Goal: Task Accomplishment & Management: Use online tool/utility

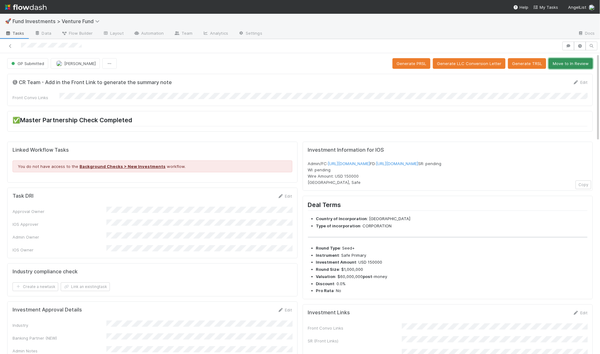
click at [567, 65] on button "Move to In Review" at bounding box center [571, 63] width 44 height 11
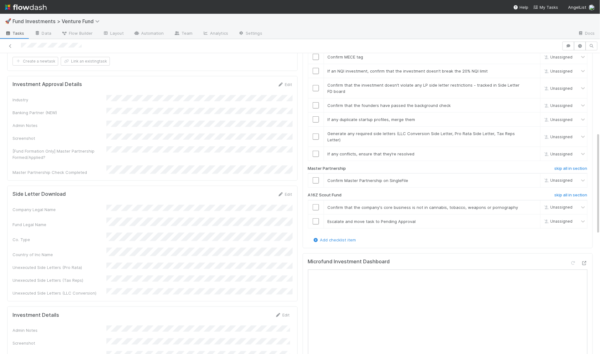
scroll to position [270, 0]
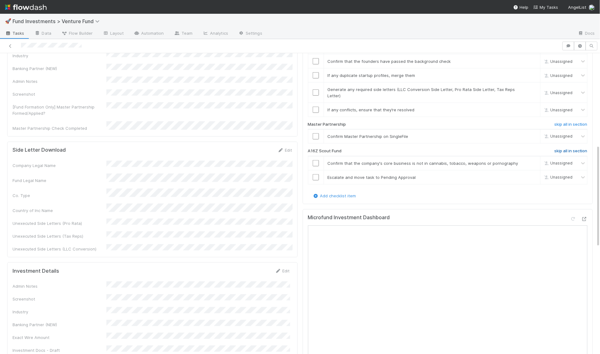
click at [561, 149] on h6 "skip all in section" at bounding box center [570, 151] width 33 height 5
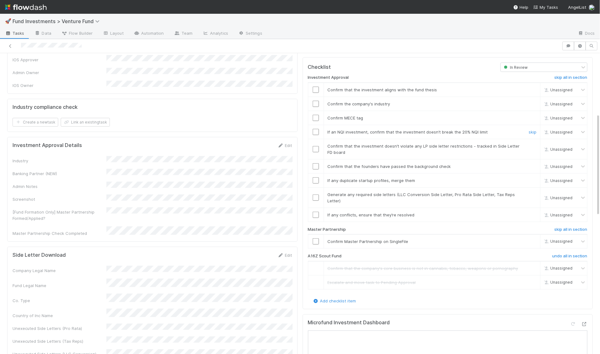
scroll to position [155, 0]
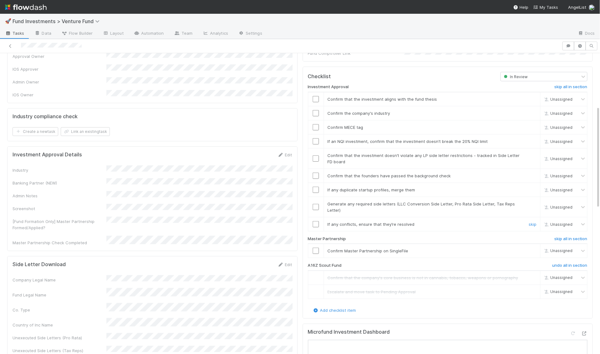
click at [533, 222] on link "skip" at bounding box center [533, 224] width 8 height 5
click at [533, 201] on div "skip" at bounding box center [531, 207] width 19 height 13
click at [532, 202] on link "skip" at bounding box center [533, 204] width 8 height 5
click at [532, 187] on link "skip" at bounding box center [533, 189] width 8 height 5
click at [316, 173] on input "checkbox" at bounding box center [316, 176] width 6 height 6
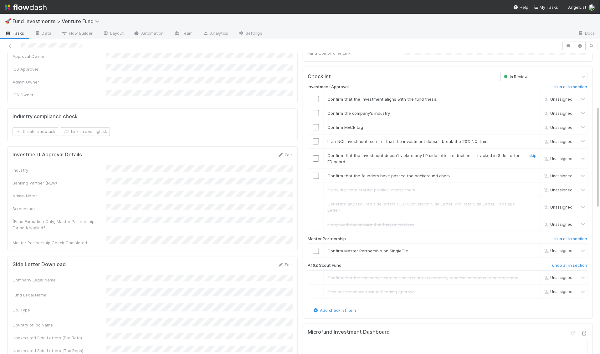
click at [316, 156] on input "checkbox" at bounding box center [316, 159] width 6 height 6
click at [316, 173] on input "checkbox" at bounding box center [316, 176] width 6 height 6
click at [317, 138] on input "checkbox" at bounding box center [316, 141] width 6 height 6
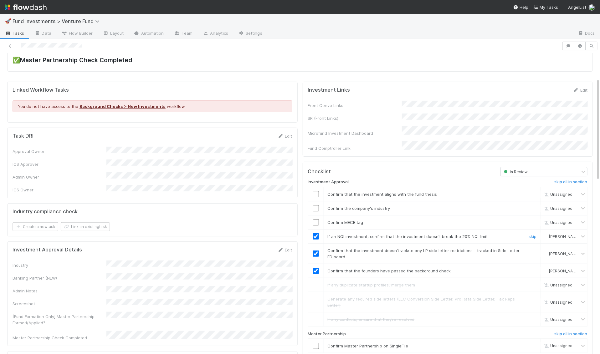
scroll to position [56, 0]
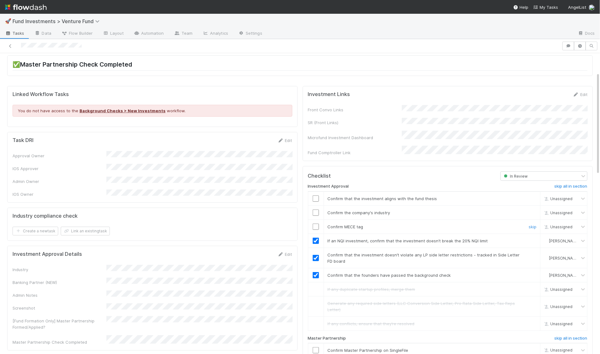
click at [317, 220] on td at bounding box center [316, 227] width 16 height 14
click at [316, 224] on input "checkbox" at bounding box center [316, 227] width 6 height 6
click at [315, 206] on td at bounding box center [316, 213] width 16 height 14
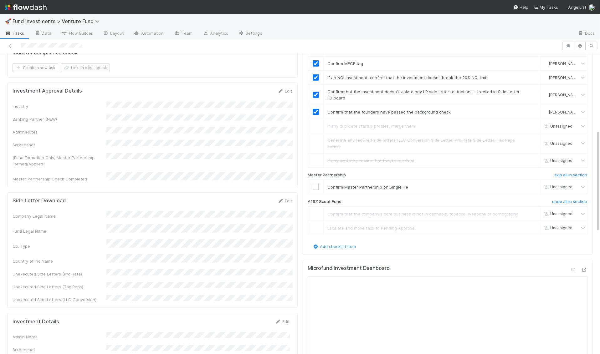
scroll to position [215, 0]
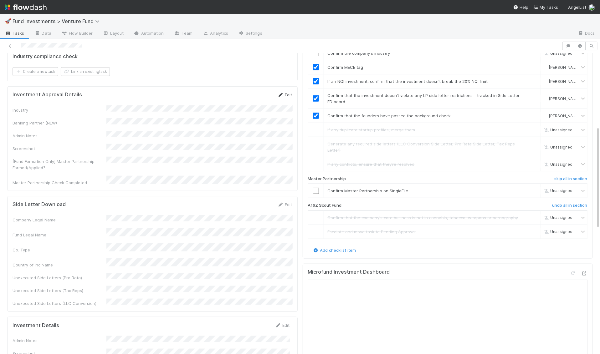
click at [289, 92] on link "Edit" at bounding box center [285, 94] width 15 height 5
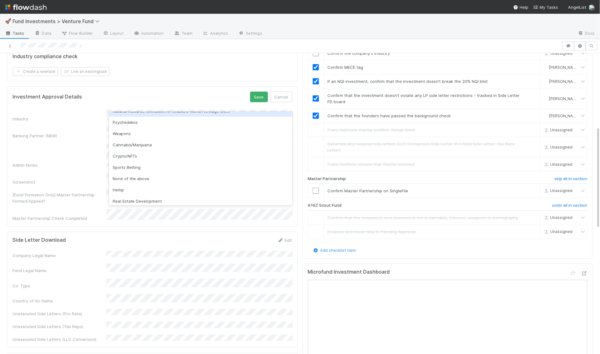
scroll to position [179, 0]
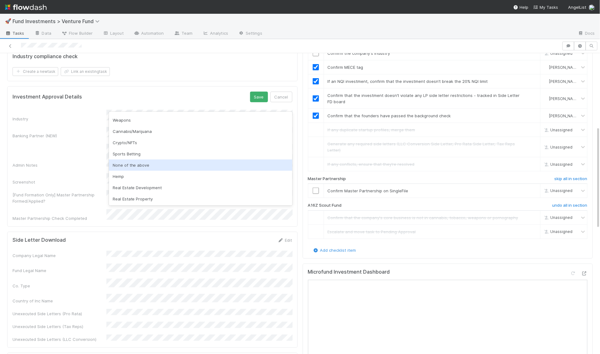
click at [174, 166] on div "None of the above" at bounding box center [201, 165] width 184 height 11
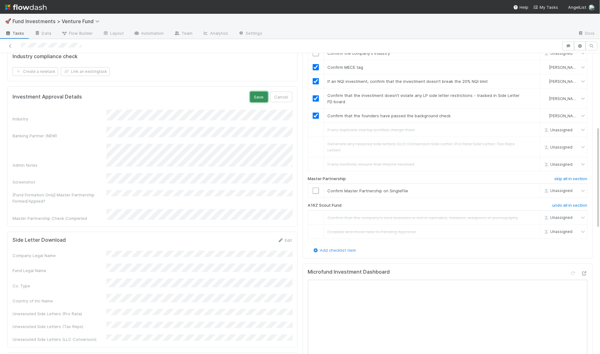
click at [262, 92] on button "Save" at bounding box center [259, 97] width 18 height 11
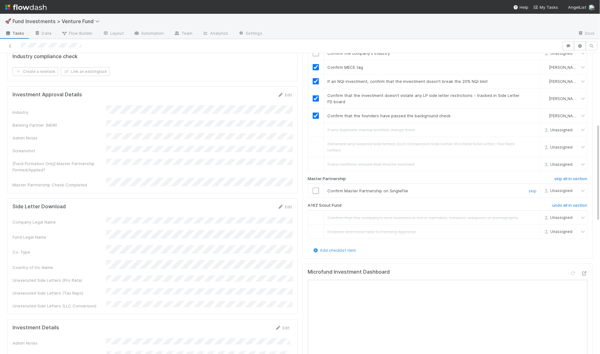
click at [315, 188] on input "checkbox" at bounding box center [316, 191] width 6 height 6
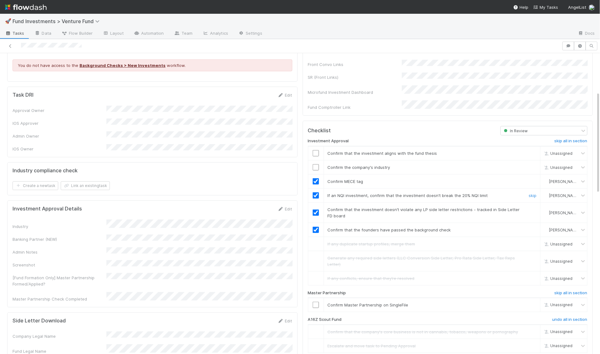
scroll to position [95, 0]
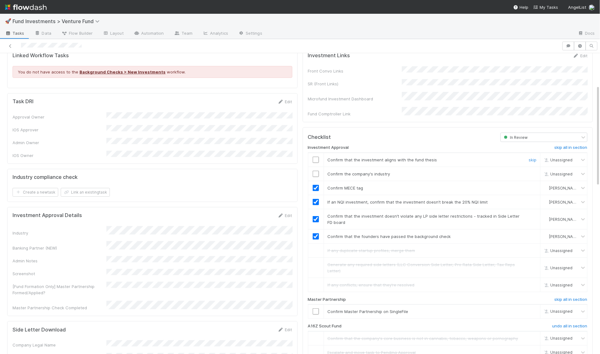
click at [314, 157] on input "checkbox" at bounding box center [316, 160] width 6 height 6
click at [315, 171] on input "checkbox" at bounding box center [316, 174] width 6 height 6
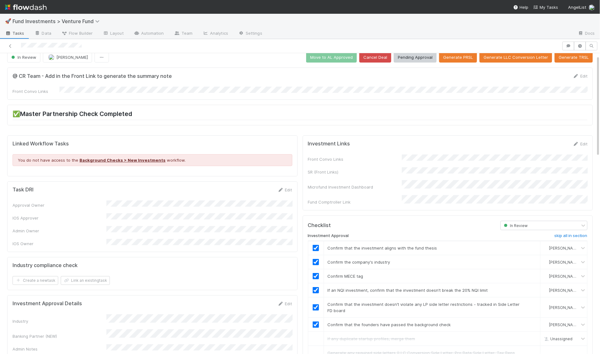
scroll to position [0, 0]
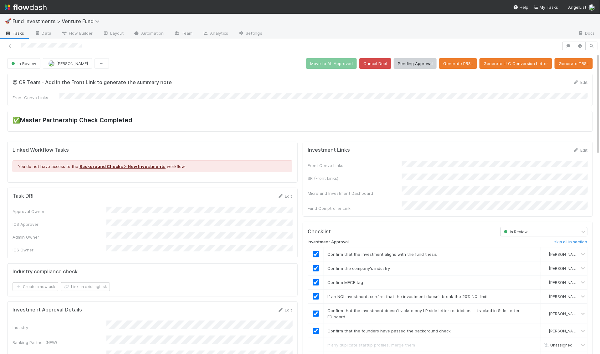
checkbox input "true"
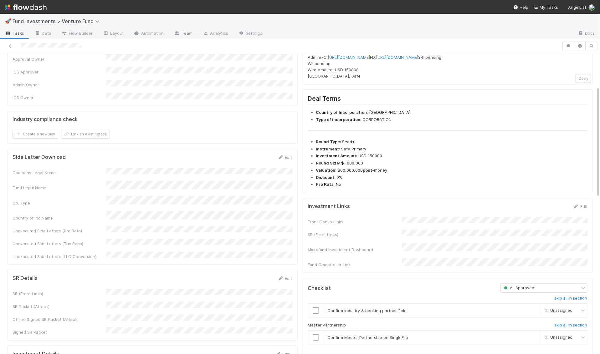
scroll to position [132, 0]
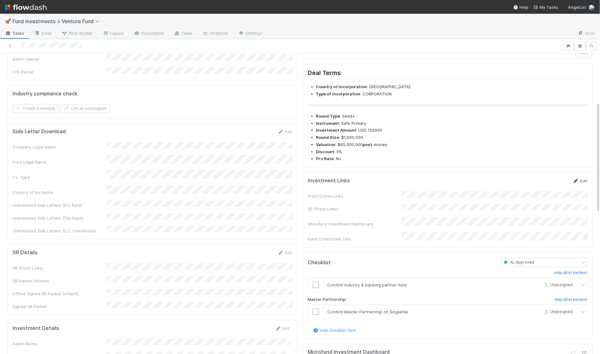
click at [583, 183] on link "Edit" at bounding box center [580, 180] width 15 height 5
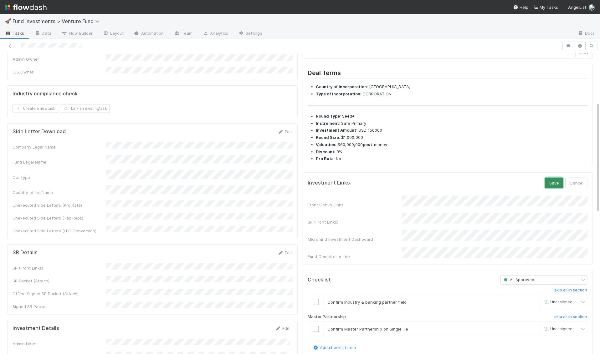
click at [558, 188] on button "Save" at bounding box center [554, 183] width 18 height 11
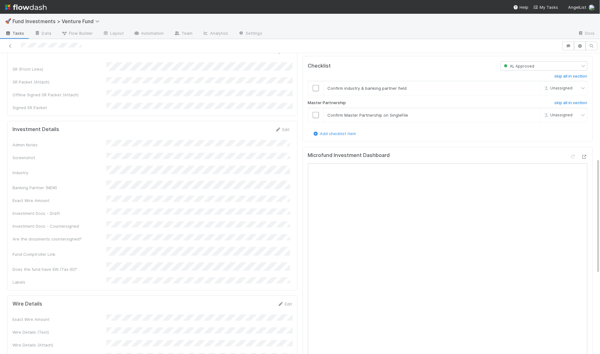
scroll to position [303, 0]
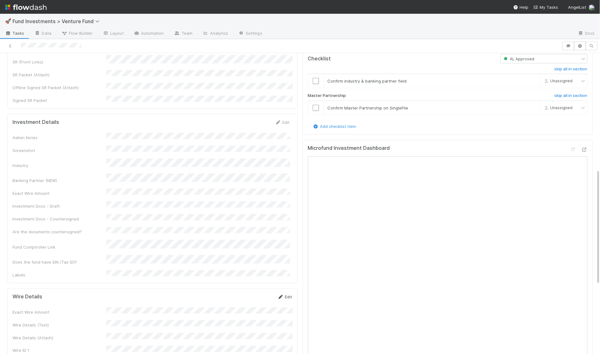
click at [292, 294] on link "Edit" at bounding box center [285, 296] width 15 height 5
click at [260, 294] on button "Save" at bounding box center [259, 299] width 18 height 11
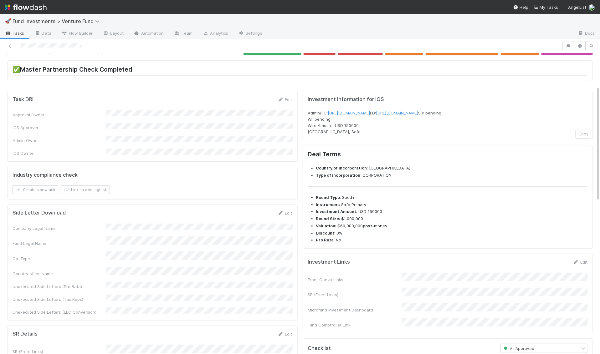
scroll to position [0, 0]
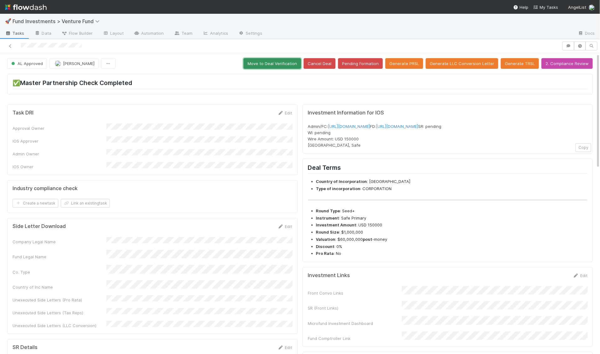
click at [276, 63] on button "Move to Deal Verification" at bounding box center [272, 63] width 58 height 11
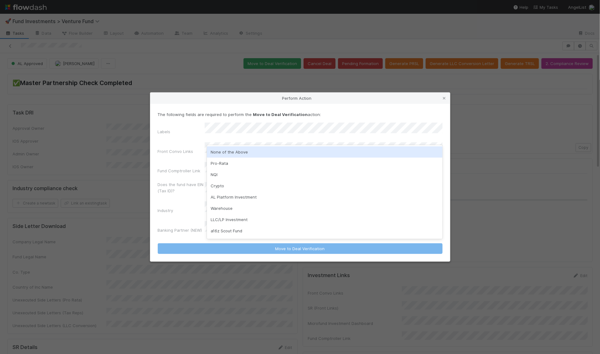
click at [224, 150] on div "None of the Above" at bounding box center [325, 151] width 236 height 11
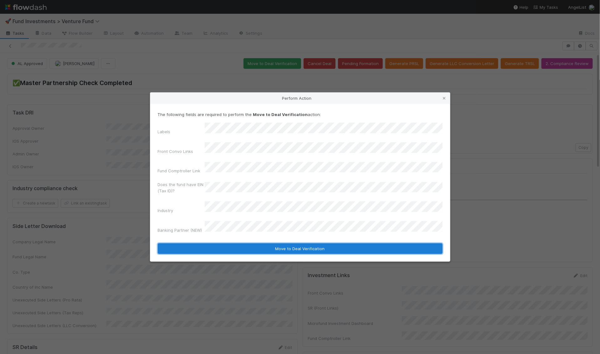
click at [243, 243] on button "Move to Deal Verification" at bounding box center [300, 248] width 285 height 11
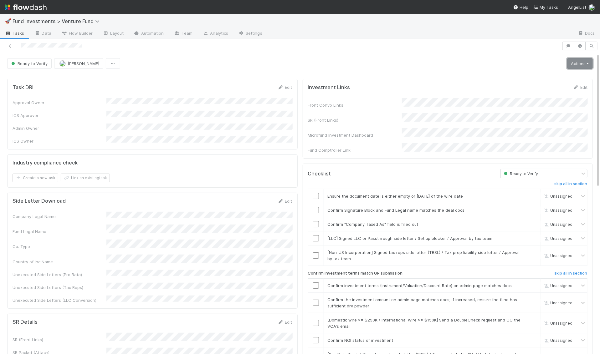
click at [588, 59] on link "Actions" at bounding box center [580, 63] width 26 height 11
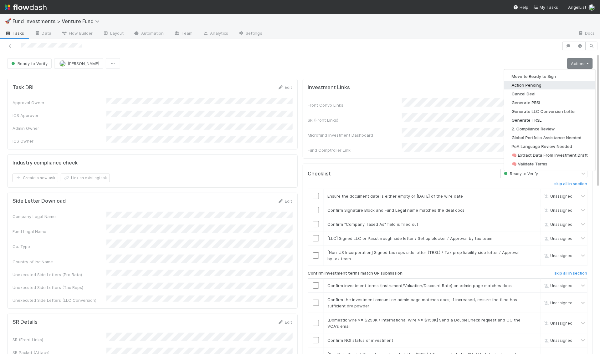
click at [551, 86] on button "Action Pending" at bounding box center [549, 85] width 91 height 9
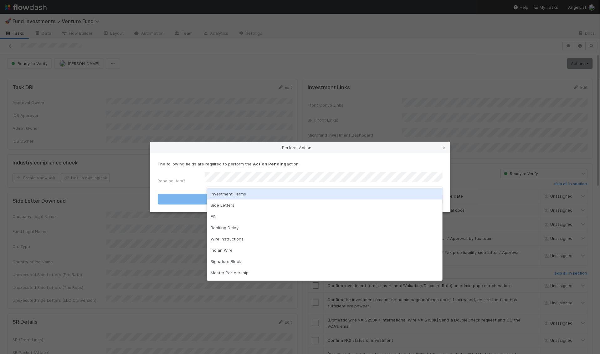
click at [269, 195] on div "Investment Terms" at bounding box center [325, 193] width 236 height 11
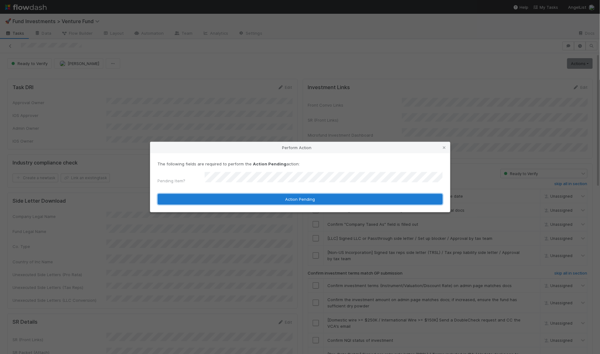
click at [359, 197] on button "Action Pending" at bounding box center [300, 199] width 285 height 11
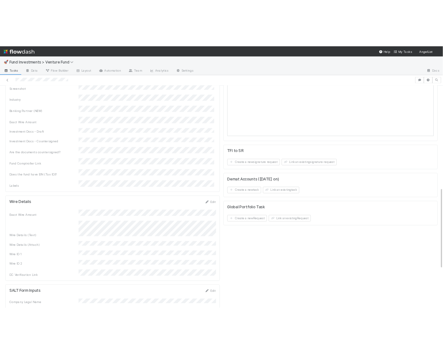
scroll to position [387, 0]
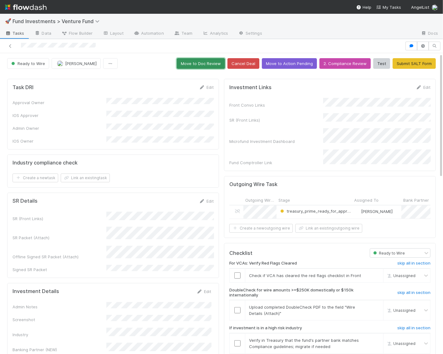
click at [220, 68] on button "Move to Doc Review" at bounding box center [201, 63] width 48 height 11
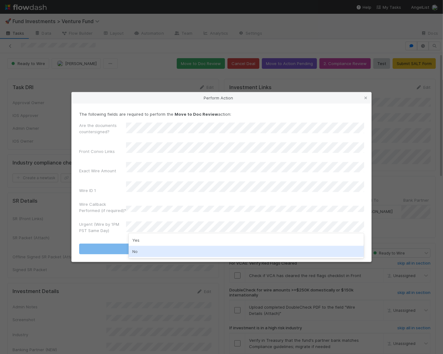
click at [157, 253] on div "No" at bounding box center [247, 251] width 236 height 11
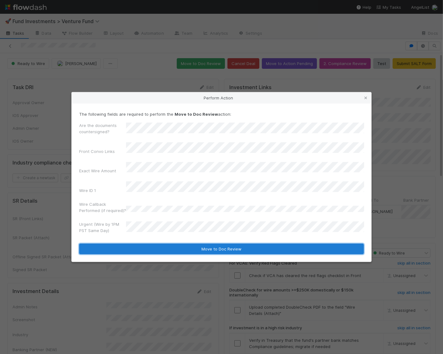
click at [161, 245] on button "Move to Doc Review" at bounding box center [221, 249] width 285 height 11
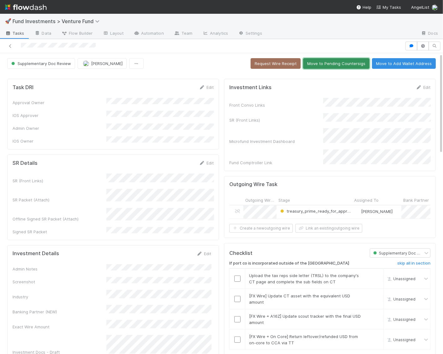
click at [332, 66] on button "Move to Pending Countersigs" at bounding box center [336, 63] width 66 height 11
